Goal: Task Accomplishment & Management: Use online tool/utility

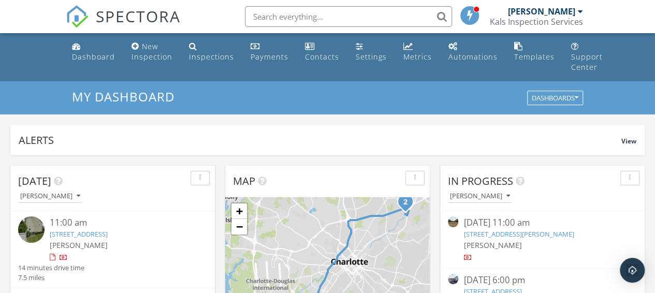
scroll to position [958, 670]
click at [211, 59] on div "Inspections" at bounding box center [211, 57] width 45 height 10
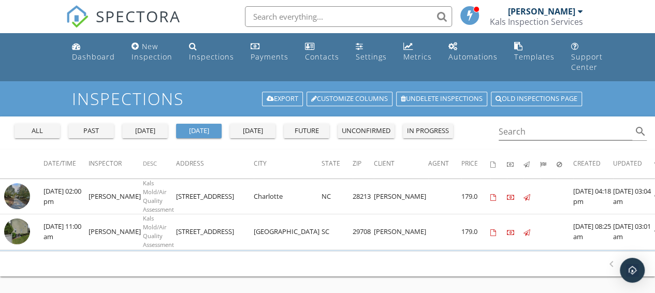
click at [46, 134] on div "all" at bounding box center [37, 131] width 37 height 10
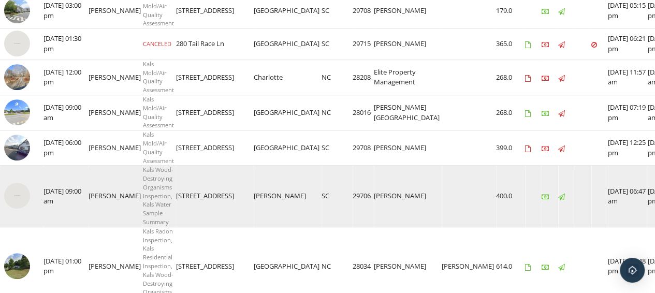
scroll to position [362, 0]
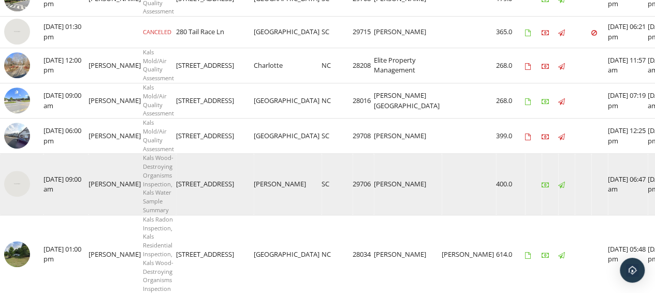
click at [14, 177] on img at bounding box center [17, 184] width 26 height 26
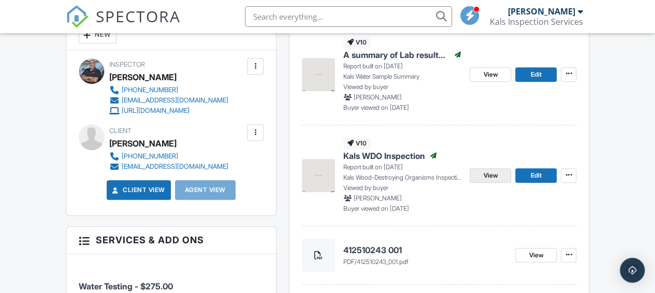
scroll to position [328, 0]
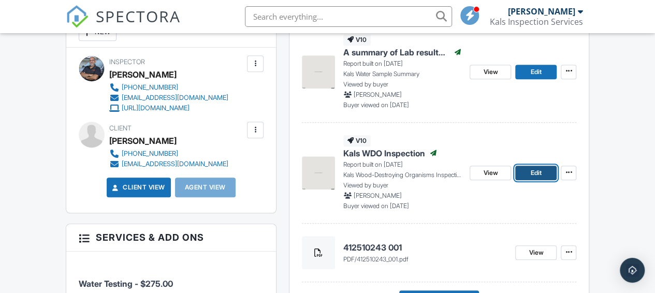
click at [534, 172] on span "Edit" at bounding box center [536, 173] width 11 height 10
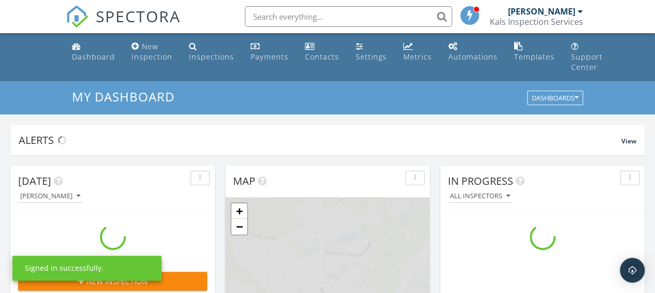
scroll to position [958, 670]
